Goal: Task Accomplishment & Management: Use online tool/utility

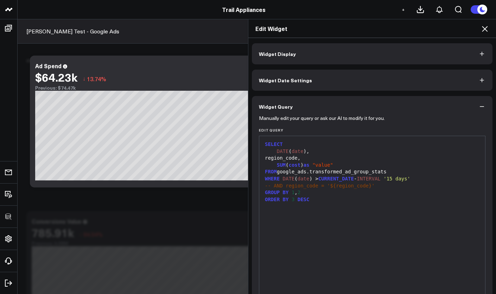
scroll to position [6, 0]
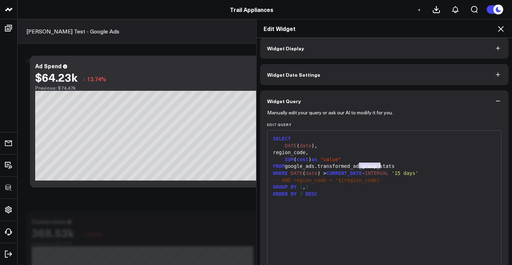
drag, startPoint x: 355, startPoint y: 165, endPoint x: 376, endPoint y: 165, distance: 21.5
click at [376, 165] on div "FROM google_ads.transformed_ad_group_stats" at bounding box center [384, 166] width 227 height 7
click at [356, 166] on div "FROM google_ads.transformed_ad_group_stats" at bounding box center [384, 166] width 227 height 7
drag, startPoint x: 355, startPoint y: 166, endPoint x: 377, endPoint y: 165, distance: 22.5
click at [377, 166] on div "FROM google_ads.transformed_ad_group_stats" at bounding box center [384, 166] width 227 height 7
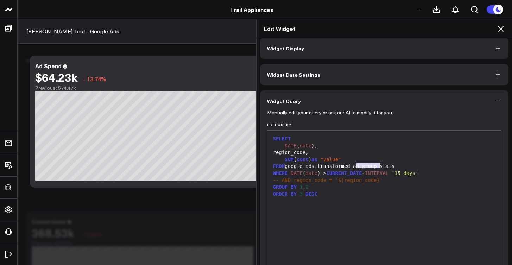
click at [364, 164] on div "FROM google_ads.transformed_ad_group_stats" at bounding box center [384, 166] width 227 height 7
drag, startPoint x: 355, startPoint y: 165, endPoint x: 376, endPoint y: 166, distance: 20.8
click at [376, 166] on div "FROM google_ads.transformed_ad_group_stats" at bounding box center [384, 166] width 227 height 7
drag, startPoint x: 378, startPoint y: 165, endPoint x: 366, endPoint y: 165, distance: 12.3
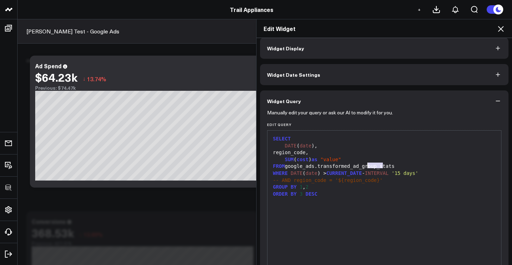
click at [366, 165] on div "FROM google_ads.transformed_ad_group_stats" at bounding box center [384, 166] width 227 height 7
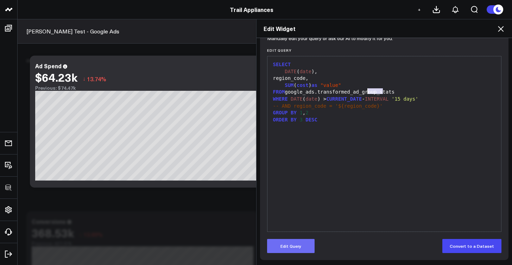
click at [294, 243] on button "Edit Query" at bounding box center [290, 246] width 47 height 14
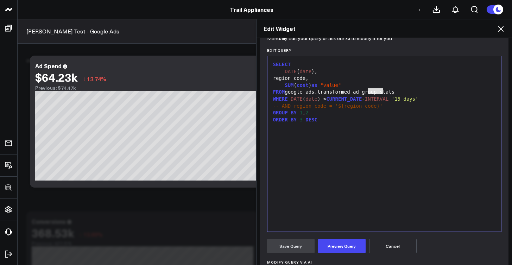
click at [365, 93] on div "FROM google_ads.transformed_ad_group_stats" at bounding box center [384, 92] width 227 height 7
click at [364, 92] on div "FROM google_ads.transformed_ad_group_stats" at bounding box center [384, 92] width 227 height 7
drag, startPoint x: 354, startPoint y: 91, endPoint x: 377, endPoint y: 91, distance: 22.9
click at [377, 91] on div "FROM google_ads.transformed_ad_group_stats" at bounding box center [384, 92] width 227 height 7
click at [331, 242] on button "Preview Query" at bounding box center [341, 246] width 47 height 14
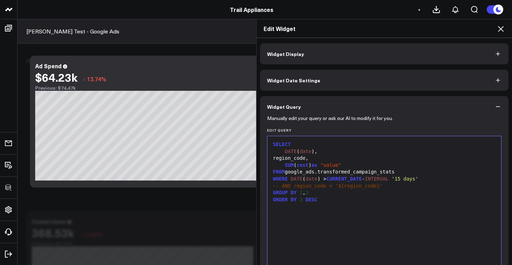
scroll to position [245, 0]
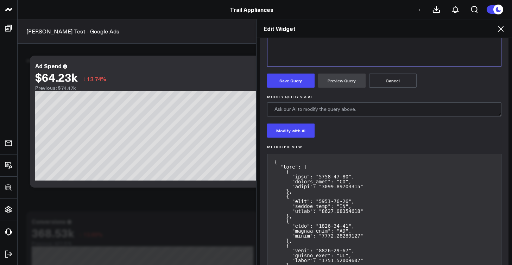
click at [295, 87] on button "Save Query" at bounding box center [290, 81] width 47 height 14
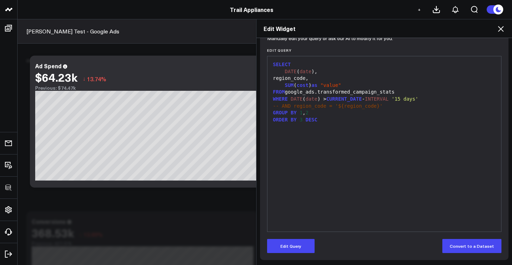
scroll to position [80, 0]
click at [496, 28] on icon at bounding box center [500, 29] width 8 height 8
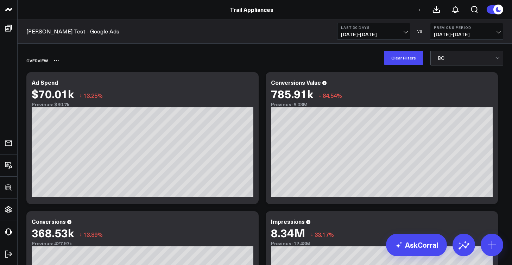
click at [436, 66] on div "Overview" at bounding box center [264, 60] width 477 height 16
click at [442, 68] on div "Overview" at bounding box center [264, 60] width 477 height 16
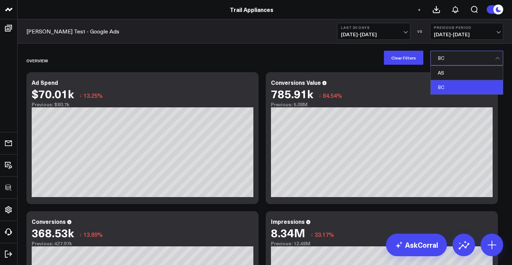
click at [444, 64] on div at bounding box center [466, 58] width 57 height 14
click at [445, 73] on div "AS" at bounding box center [467, 73] width 72 height 14
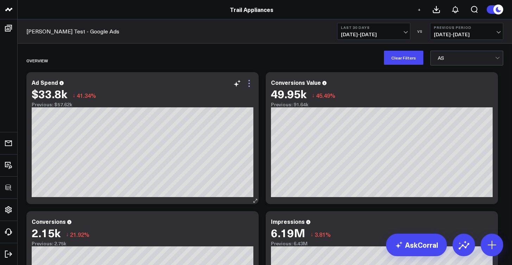
click at [248, 85] on icon at bounding box center [249, 83] width 8 height 8
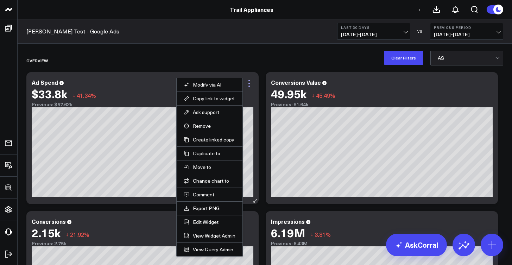
click at [248, 85] on icon at bounding box center [249, 83] width 8 height 8
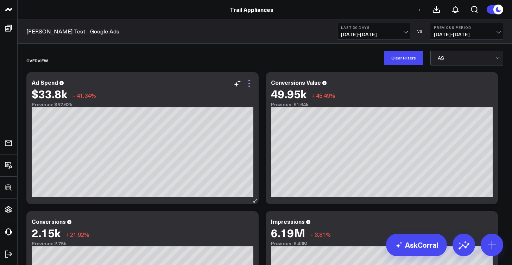
click at [248, 85] on icon at bounding box center [249, 83] width 8 height 8
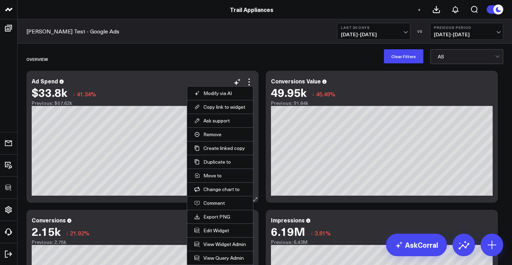
scroll to position [3, 0]
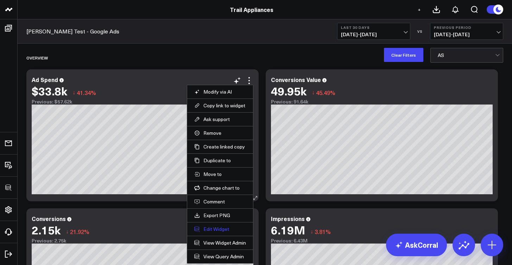
click at [219, 230] on button "Edit Widget" at bounding box center [220, 229] width 52 height 6
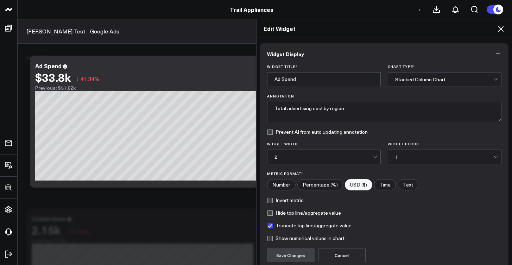
scroll to position [62, 0]
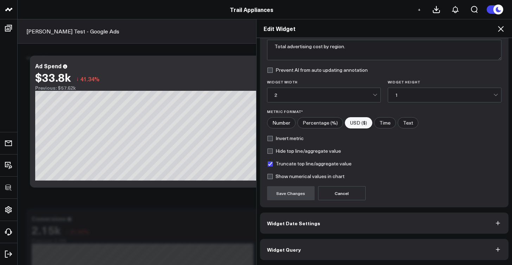
click at [300, 244] on button "Widget Query" at bounding box center [384, 249] width 249 height 21
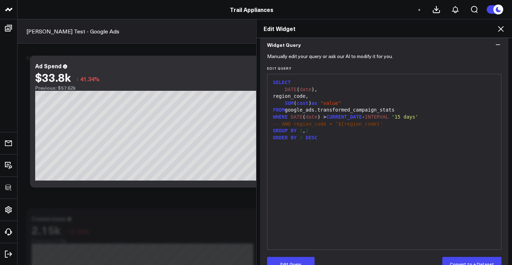
scroll to position [0, 0]
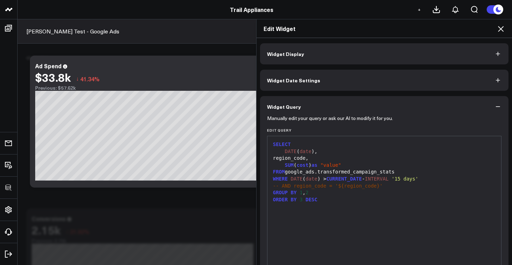
click at [496, 34] on div "Edit Widget" at bounding box center [384, 28] width 256 height 19
click at [496, 32] on icon at bounding box center [500, 29] width 8 height 8
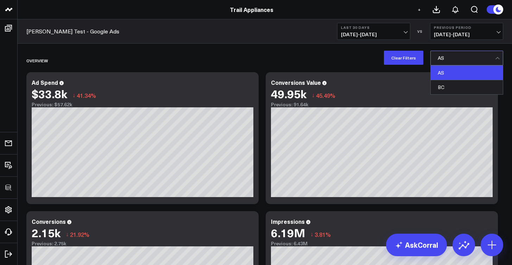
click at [490, 57] on div at bounding box center [466, 58] width 57 height 14
click at [405, 59] on button "Clear Filters" at bounding box center [403, 58] width 39 height 14
